Goal: Find specific page/section: Find specific page/section

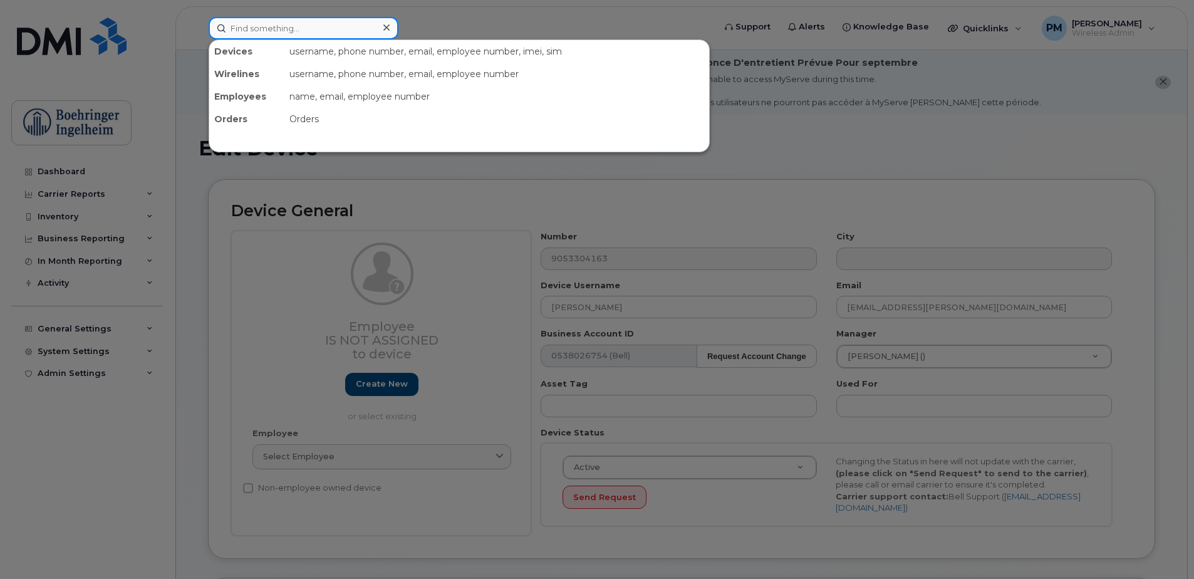
click at [256, 27] on input at bounding box center [304, 28] width 190 height 23
drag, startPoint x: 323, startPoint y: 29, endPoint x: 307, endPoint y: 32, distance: 16.6
click at [323, 29] on input at bounding box center [304, 28] width 190 height 23
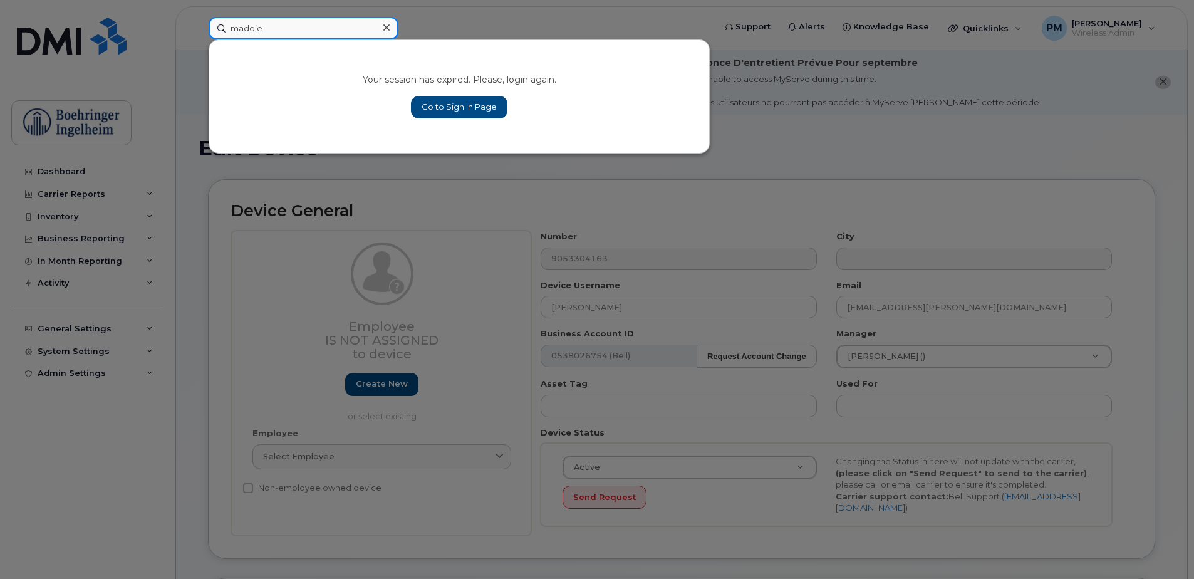
type input "maddie"
drag, startPoint x: 442, startPoint y: 106, endPoint x: 423, endPoint y: 123, distance: 26.2
click at [442, 106] on link "Go to Sign In Page" at bounding box center [459, 107] width 96 height 23
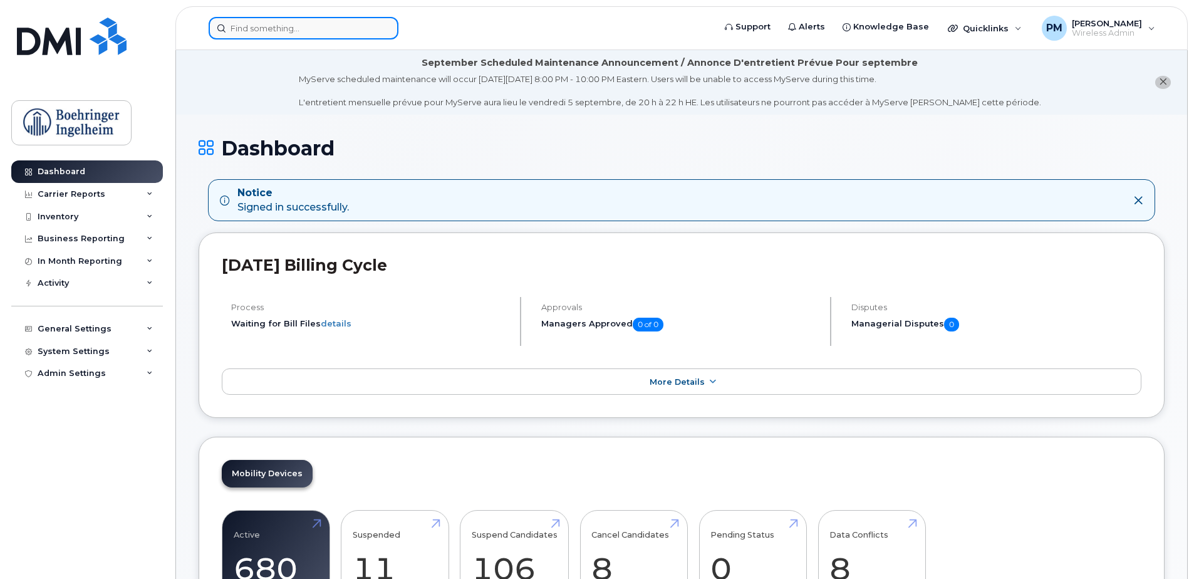
click at [273, 33] on input at bounding box center [304, 28] width 190 height 23
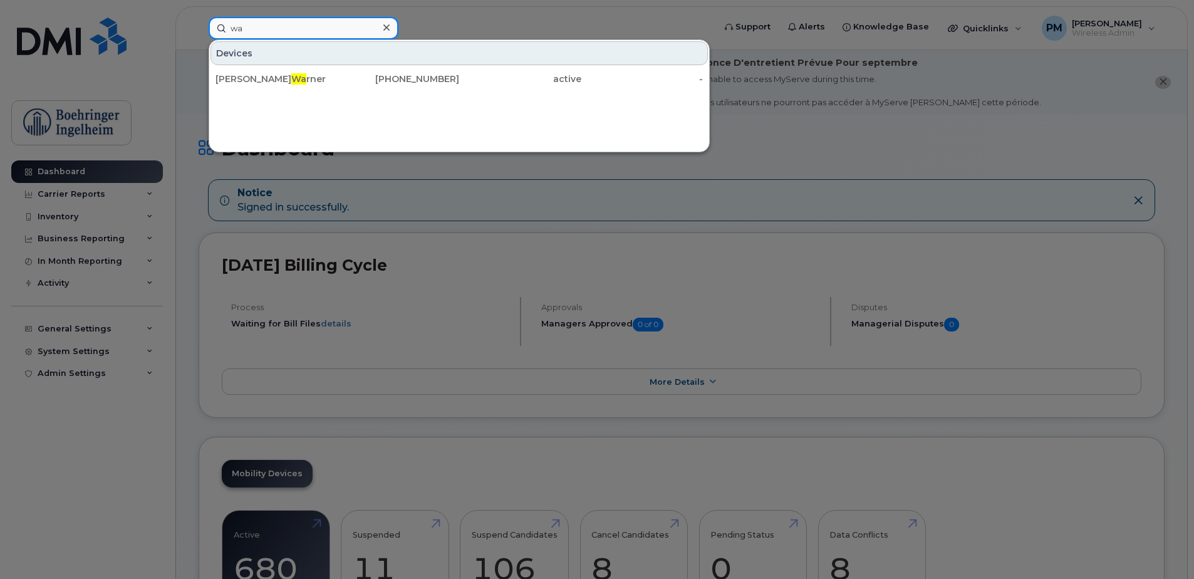
type input "w"
type input "m"
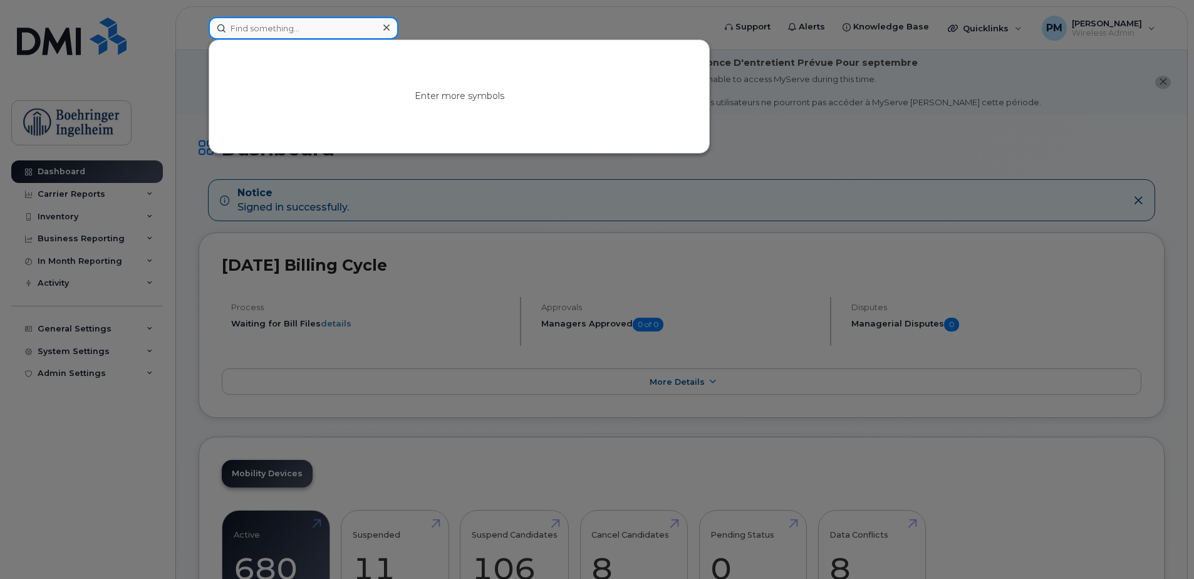
click at [337, 26] on input at bounding box center [304, 28] width 190 height 23
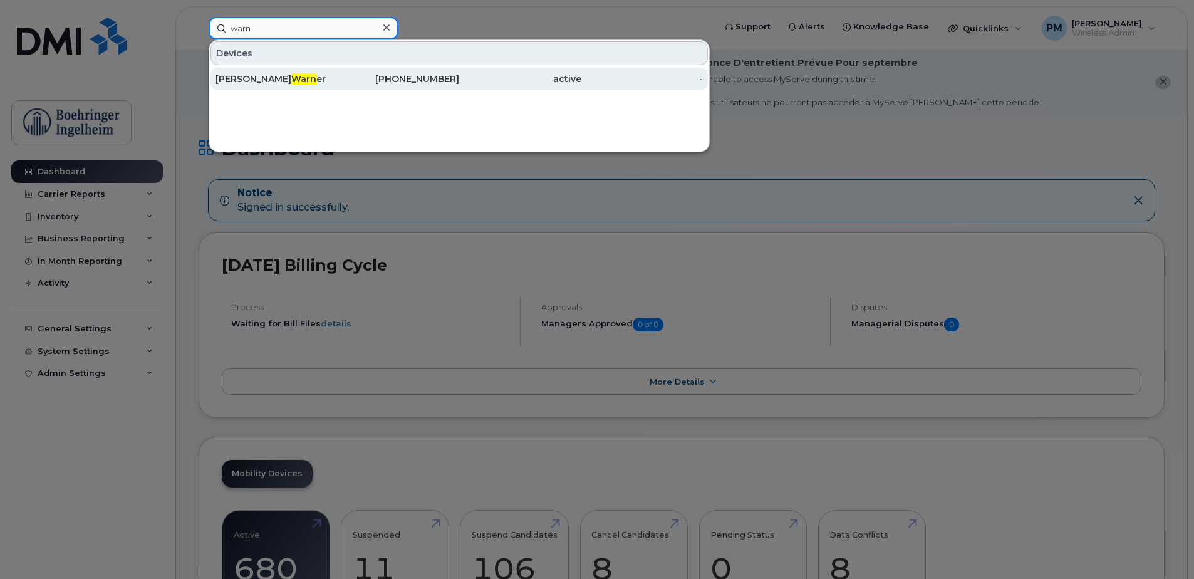
type input "warn"
click at [338, 73] on div "236-330-5358" at bounding box center [399, 79] width 122 height 13
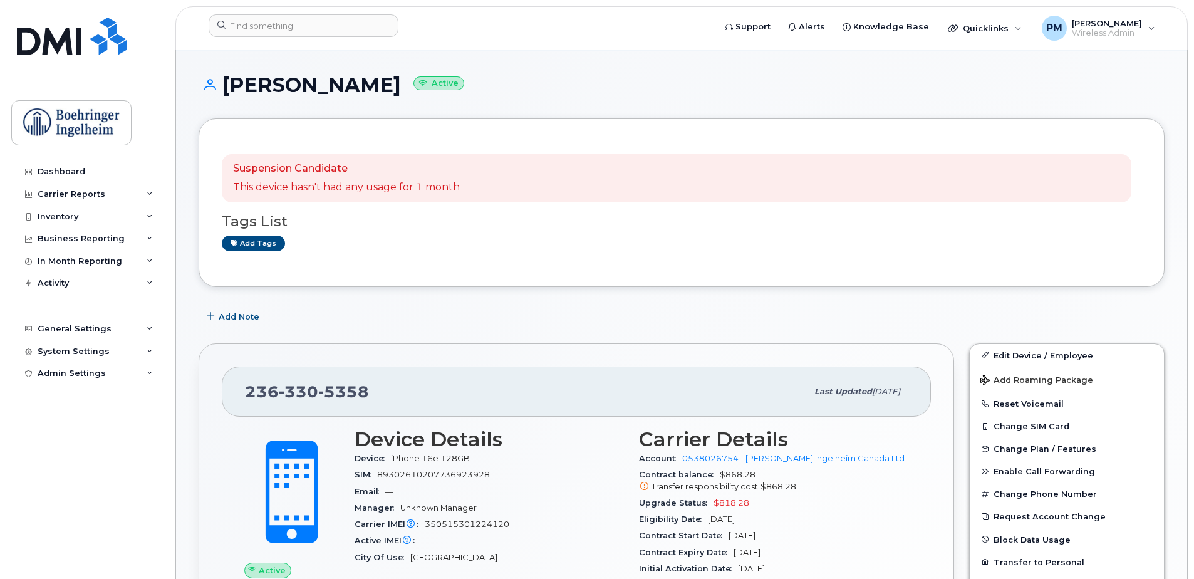
scroll to position [63, 0]
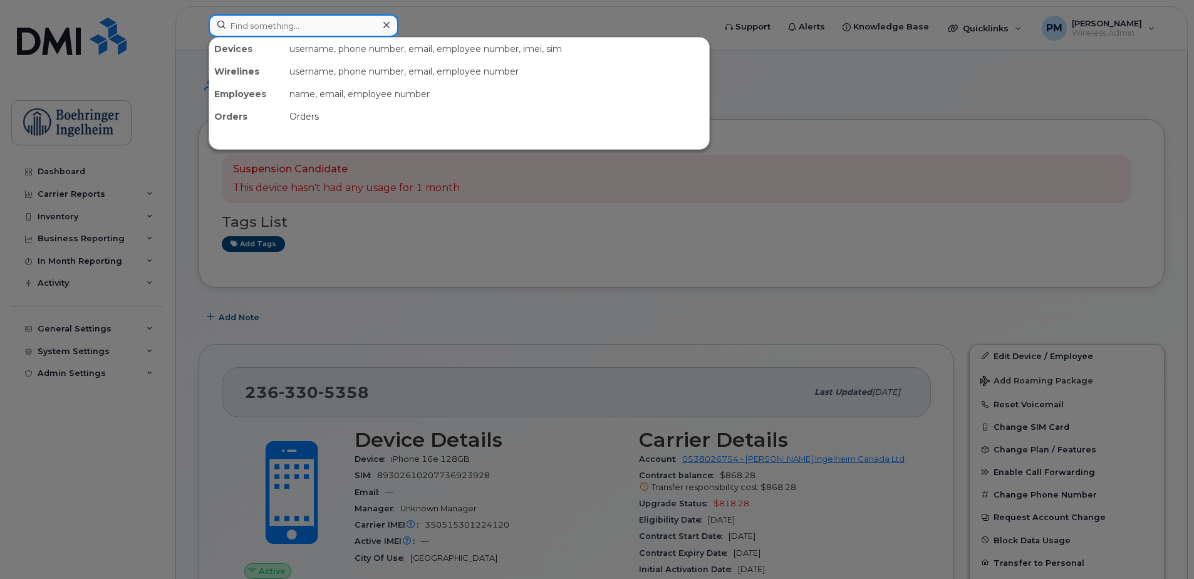
click at [323, 18] on input at bounding box center [304, 25] width 190 height 23
click at [267, 21] on input at bounding box center [304, 25] width 190 height 23
paste input "2899625655"
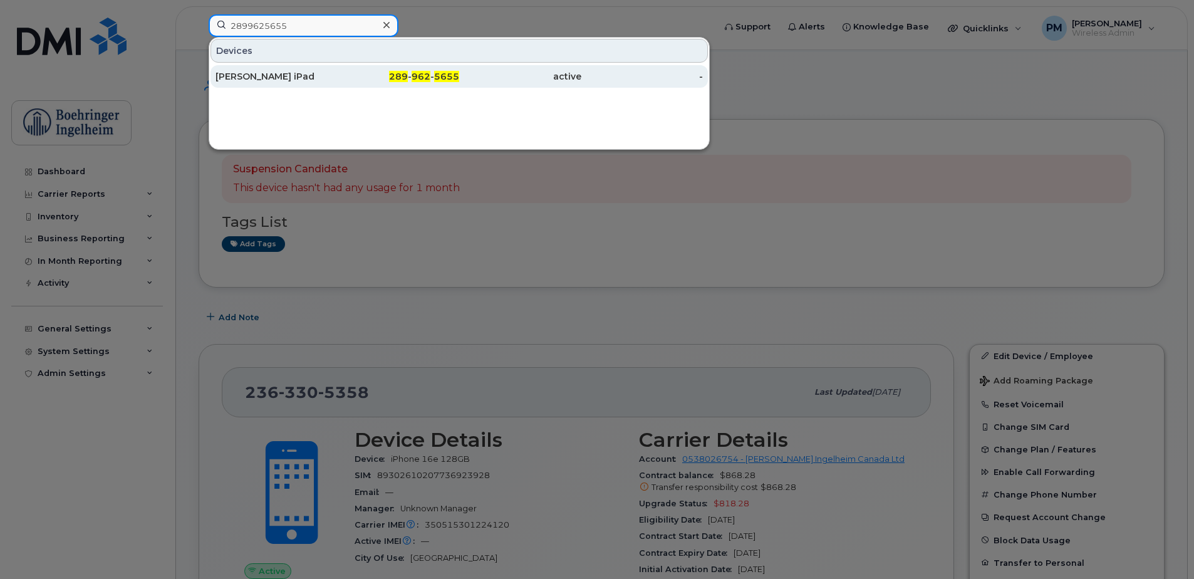
type input "2899625655"
click at [325, 79] on div "[PERSON_NAME] iPad" at bounding box center [276, 76] width 122 height 13
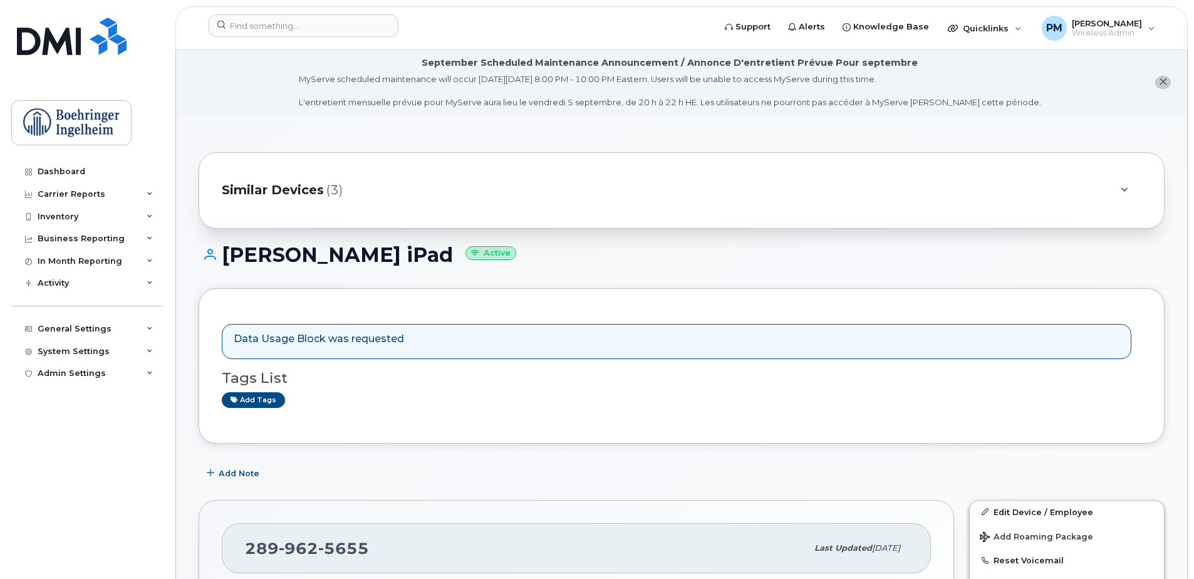
click at [332, 195] on span "(3)" at bounding box center [334, 190] width 16 height 18
